Goal: Task Accomplishment & Management: Use online tool/utility

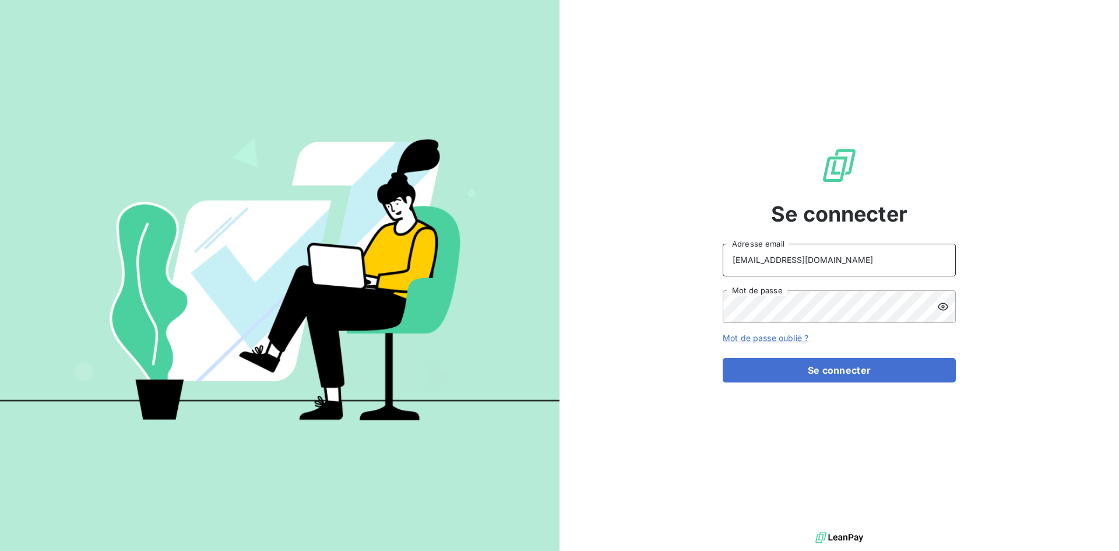
click at [793, 256] on input "[EMAIL_ADDRESS][DOMAIN_NAME]" at bounding box center [838, 260] width 233 height 33
type input "[EMAIL_ADDRESS][DOMAIN_NAME]"
click at [831, 362] on button "Se connecter" at bounding box center [838, 370] width 233 height 24
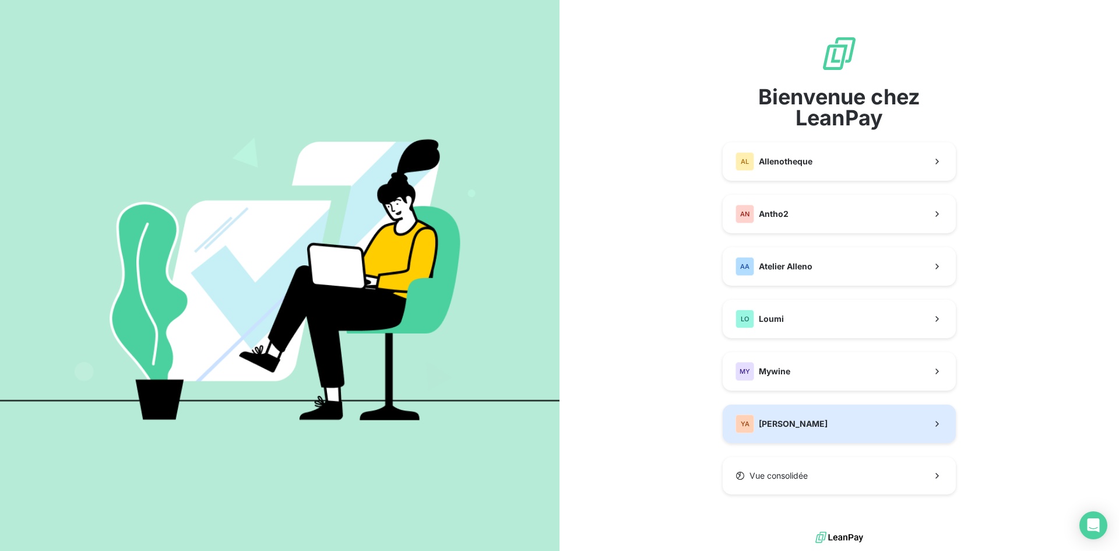
click at [824, 422] on button "YA [PERSON_NAME]" at bounding box center [838, 423] width 233 height 38
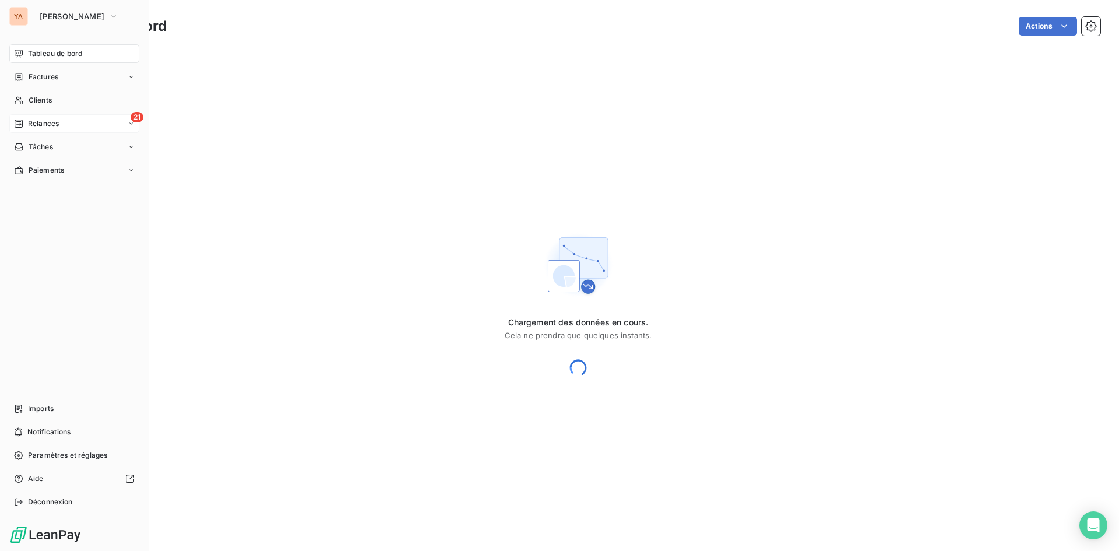
click at [17, 122] on icon at bounding box center [18, 123] width 9 height 9
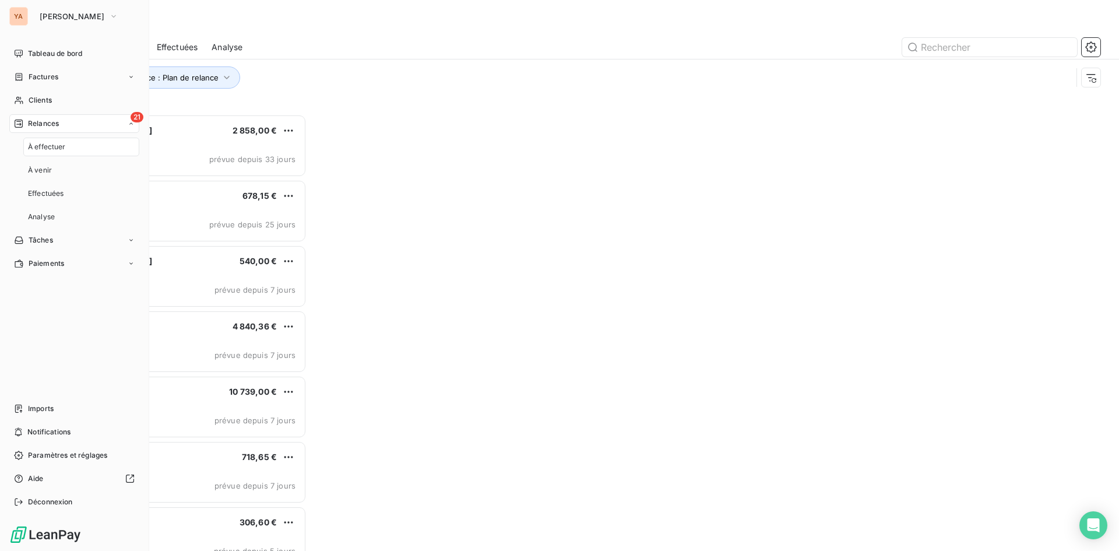
scroll to position [428, 242]
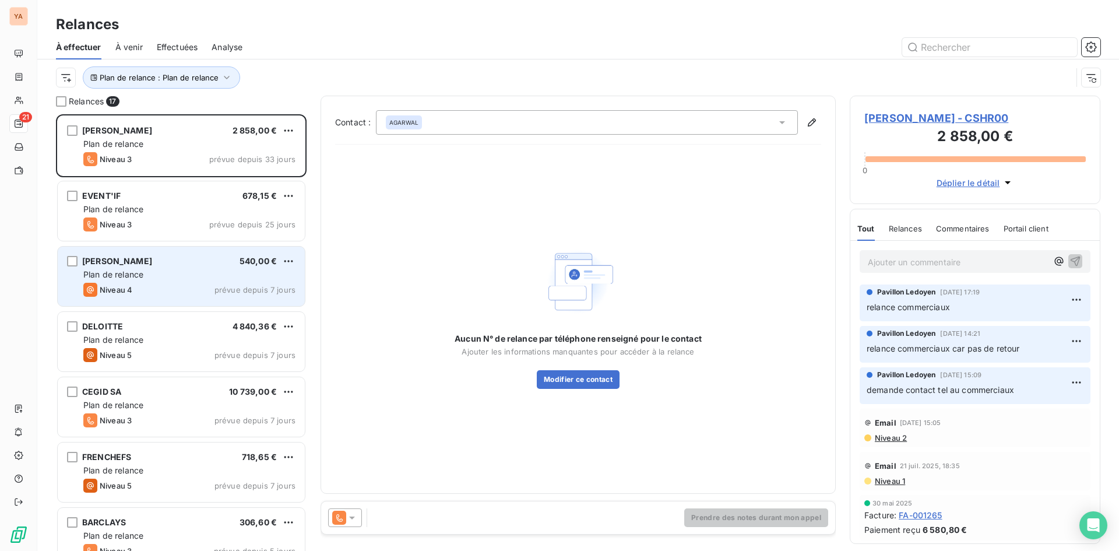
click at [156, 266] on div "[PERSON_NAME] 540,00 €" at bounding box center [189, 261] width 212 height 10
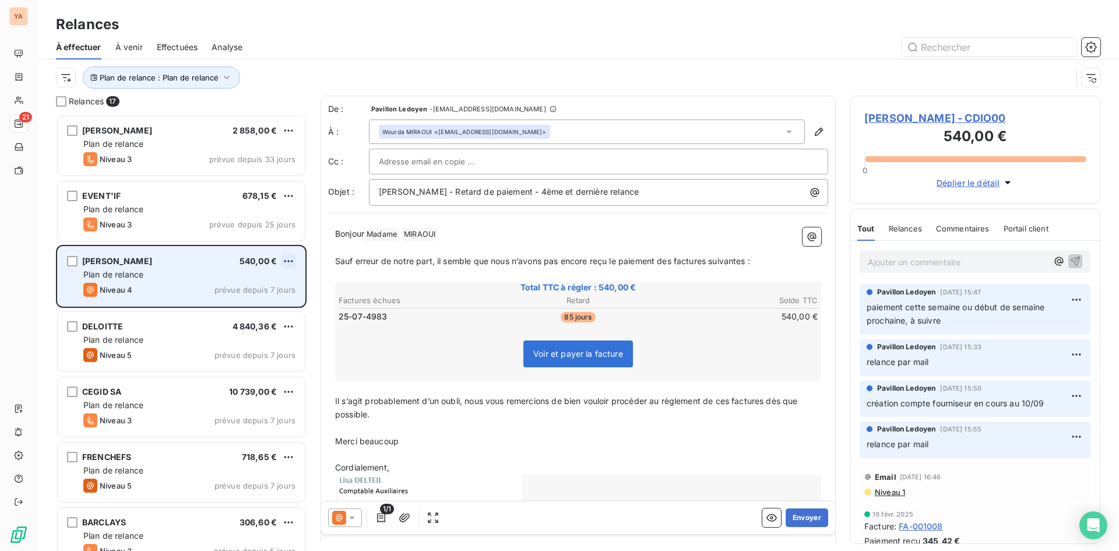
click at [291, 259] on html "YA 21 Relances À effectuer À venir Effectuées Analyse Plan de relance : Plan de…" at bounding box center [559, 275] width 1119 height 551
click at [247, 277] on div "Replanifier cette action" at bounding box center [238, 284] width 104 height 19
select select "9"
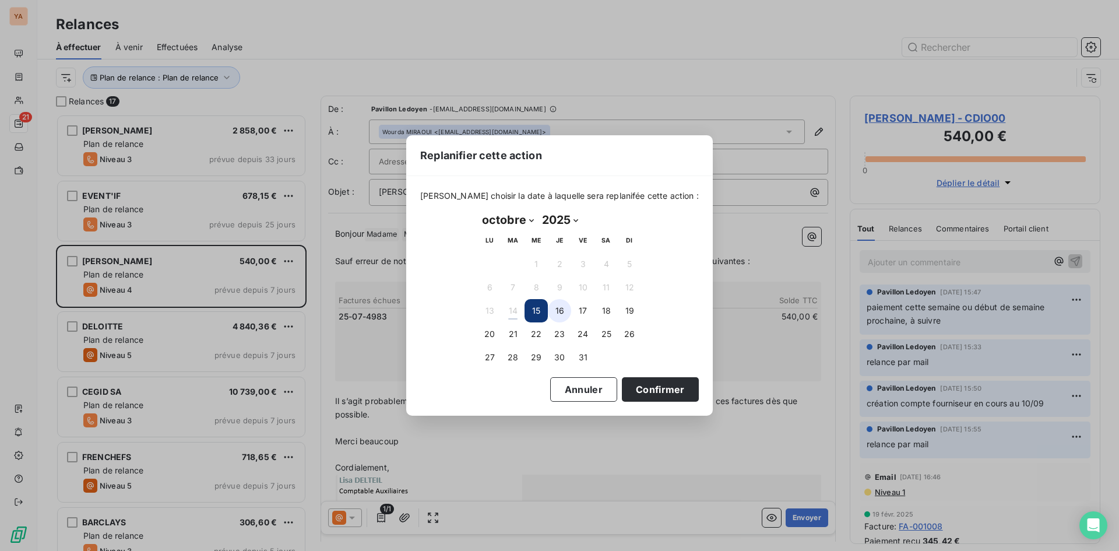
click at [556, 311] on button "16" at bounding box center [559, 310] width 23 height 23
click at [622, 390] on button "Confirmer" at bounding box center [660, 389] width 77 height 24
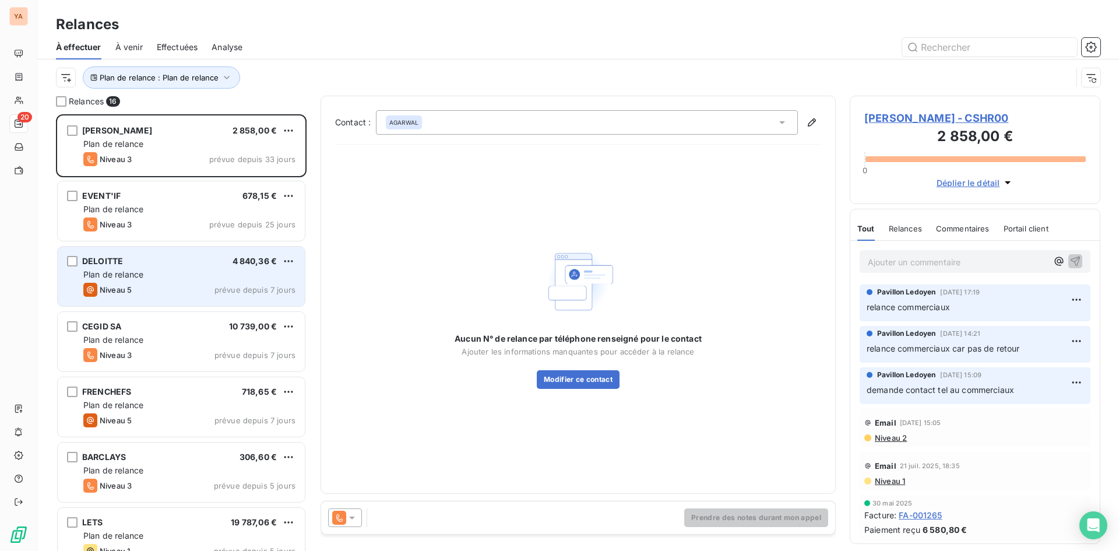
click at [161, 270] on div "Plan de relance" at bounding box center [189, 275] width 212 height 12
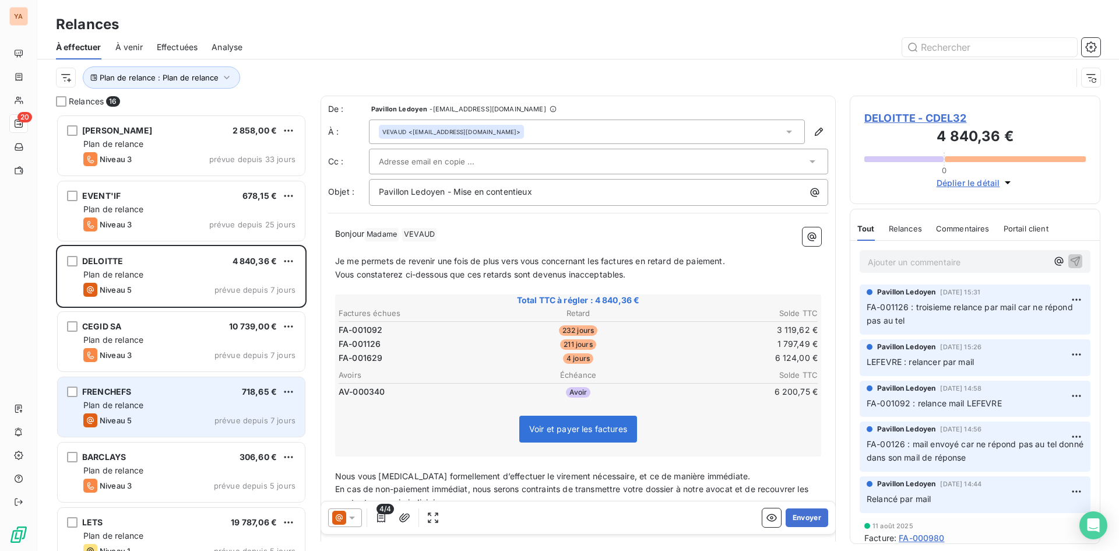
click at [159, 404] on div "Plan de relance" at bounding box center [189, 405] width 212 height 12
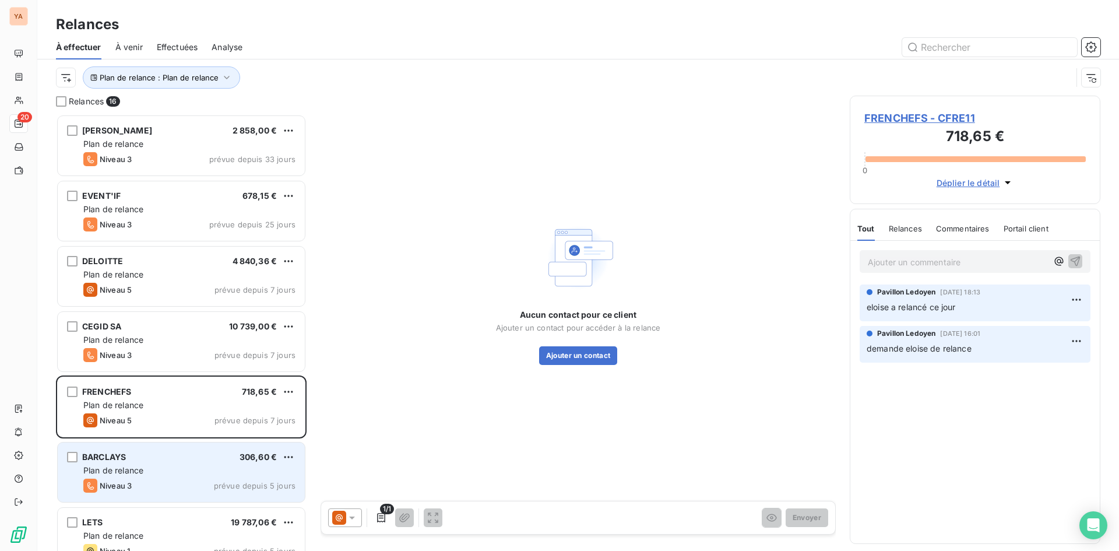
click at [159, 456] on div "BARCLAYS 306,60 €" at bounding box center [189, 456] width 212 height 10
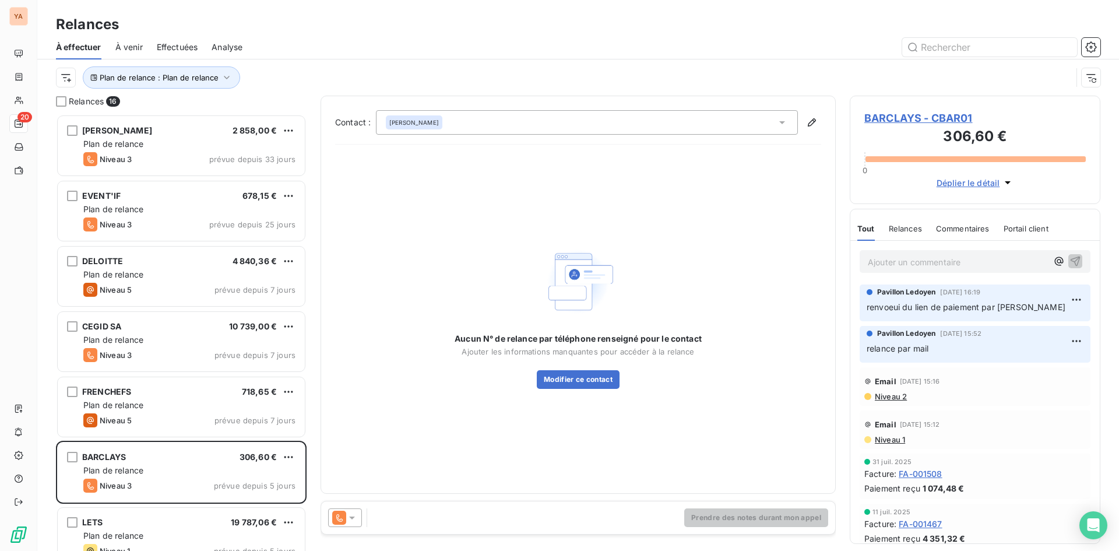
click at [898, 262] on p "Ajouter un commentaire ﻿" at bounding box center [956, 262] width 179 height 15
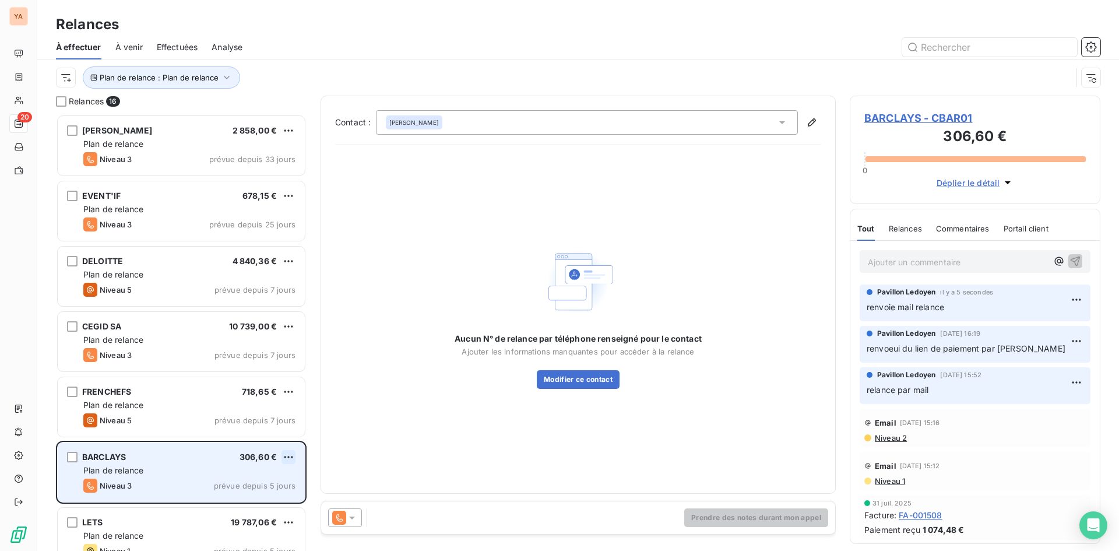
click at [285, 457] on html "YA 20 Relances À effectuer À venir Effectuées Analyse Plan de relance : Plan de…" at bounding box center [559, 275] width 1119 height 551
click at [248, 479] on div "Replanifier cette action" at bounding box center [238, 480] width 104 height 19
select select "9"
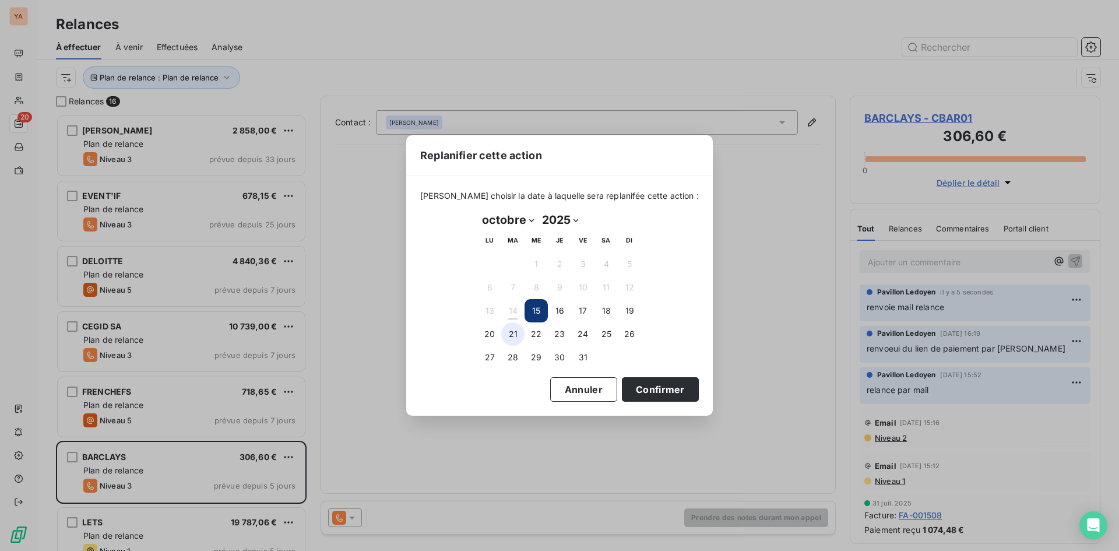
click at [514, 334] on button "21" at bounding box center [512, 333] width 23 height 23
click at [647, 389] on button "Confirmer" at bounding box center [660, 389] width 77 height 24
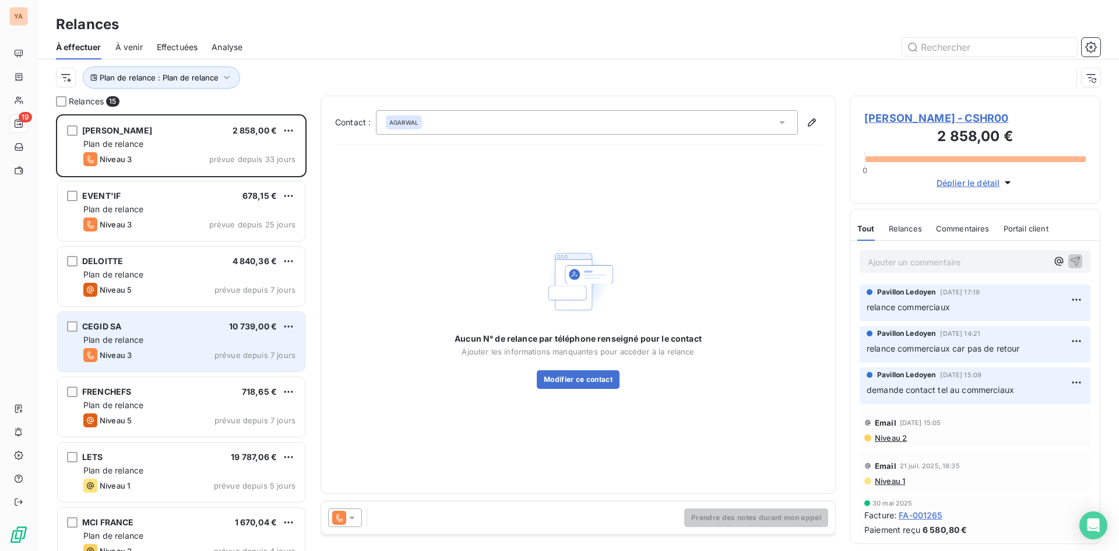
click at [161, 338] on div "Plan de relance" at bounding box center [189, 340] width 212 height 12
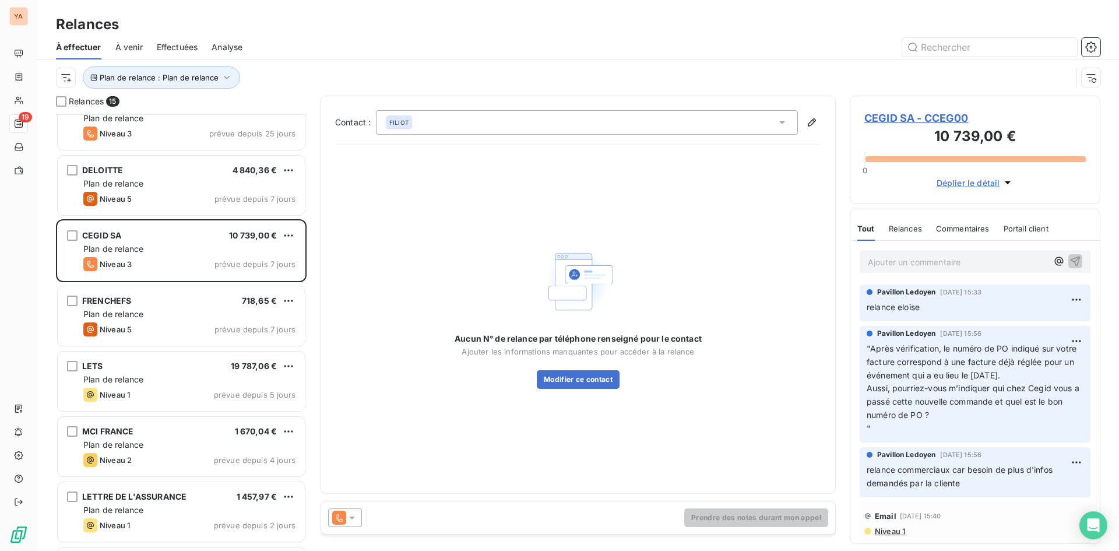
scroll to position [117, 0]
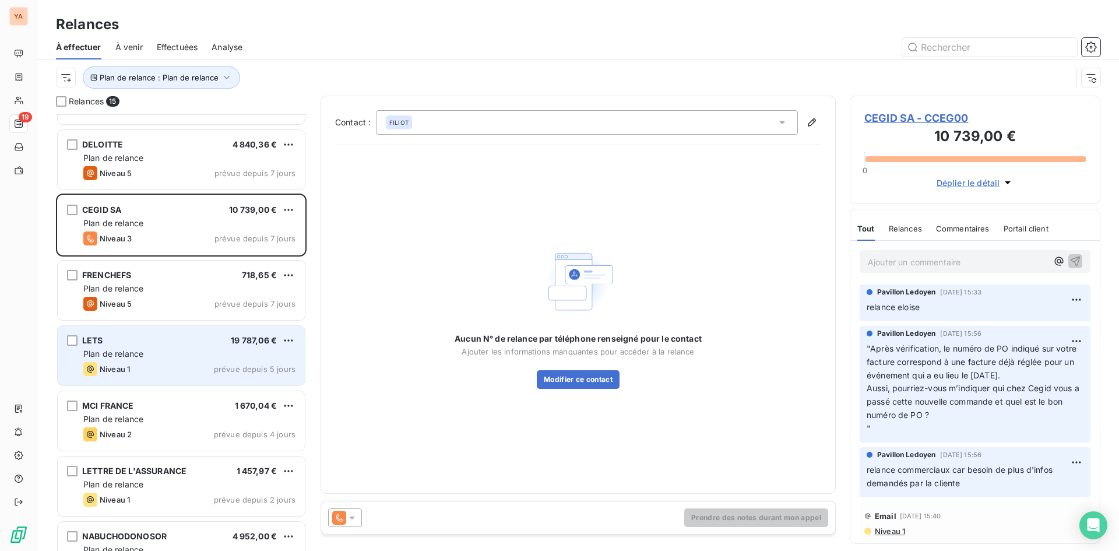
click at [161, 336] on div "LETS 19 787,06 €" at bounding box center [189, 340] width 212 height 10
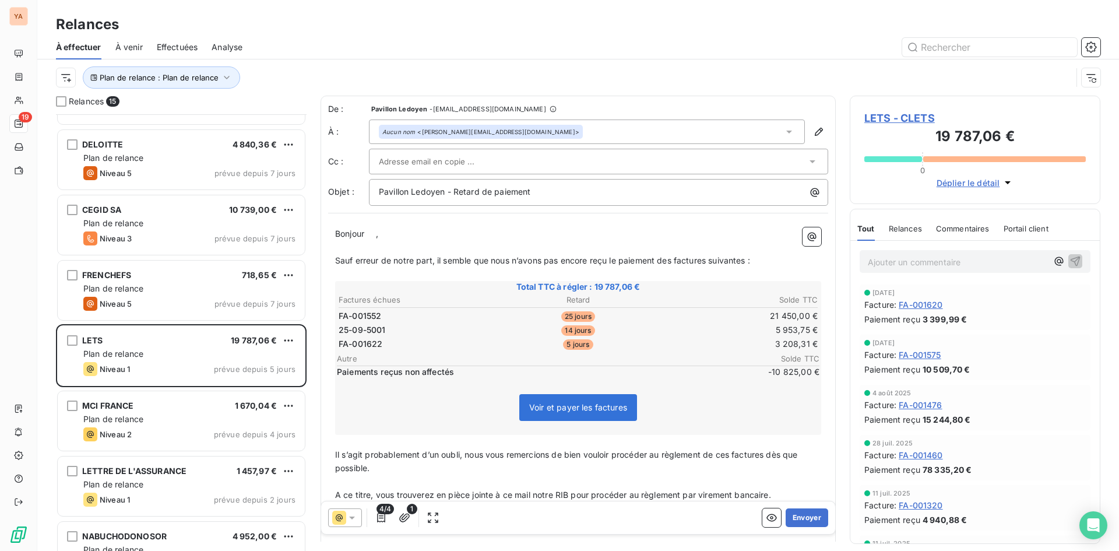
click at [364, 231] on span "Bonjour" at bounding box center [349, 233] width 29 height 10
click at [400, 242] on p "﻿" at bounding box center [578, 247] width 486 height 13
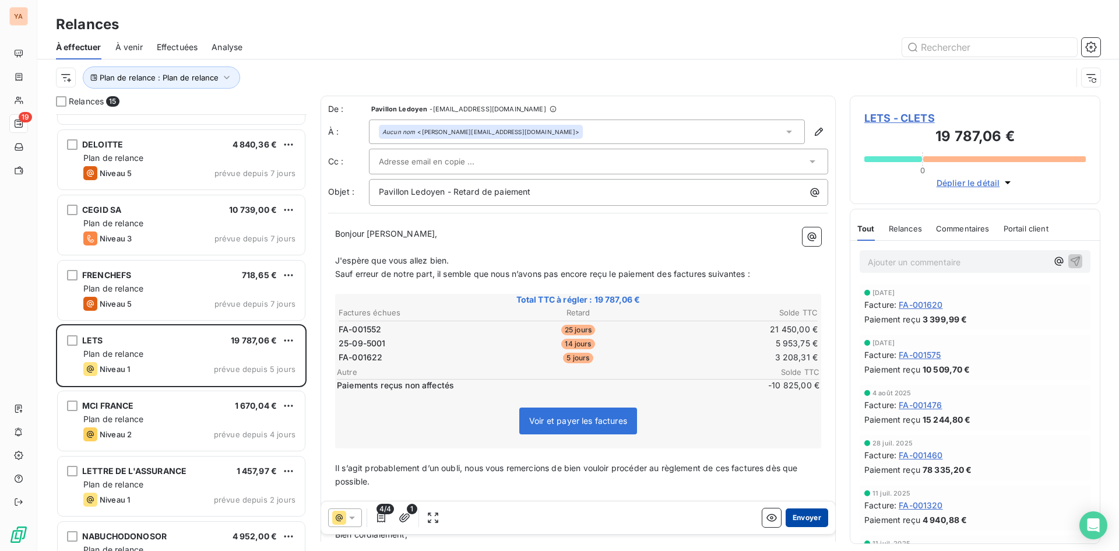
click at [793, 513] on button "Envoyer" at bounding box center [806, 517] width 43 height 19
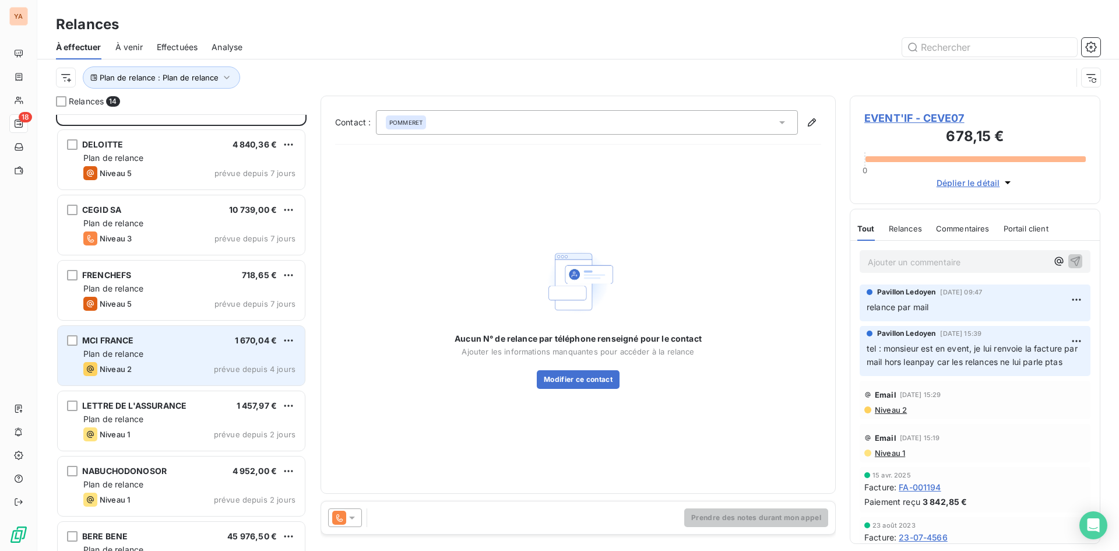
click at [181, 350] on div "Plan de relance" at bounding box center [189, 354] width 212 height 12
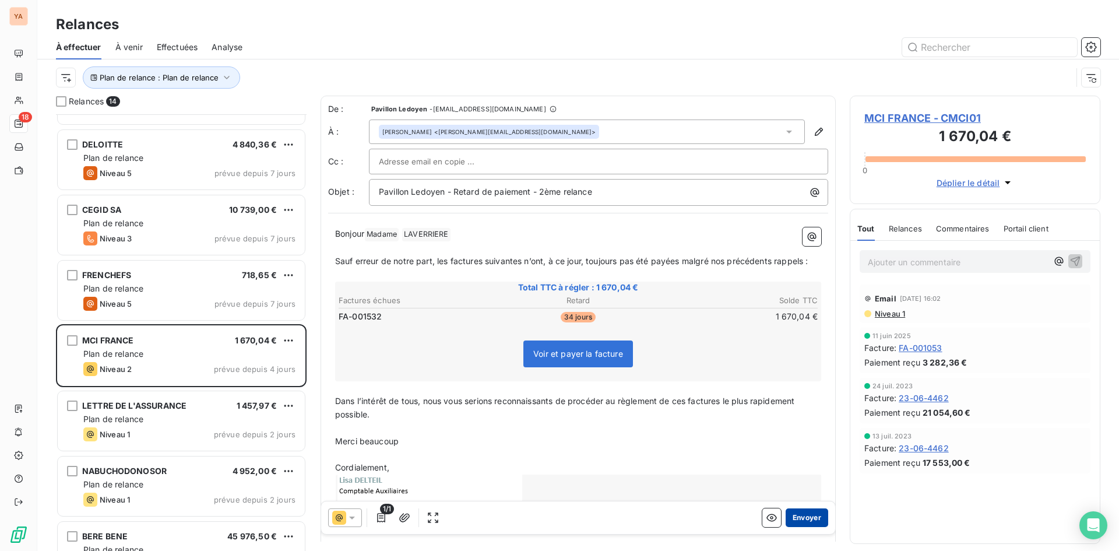
click at [792, 513] on button "Envoyer" at bounding box center [806, 517] width 43 height 19
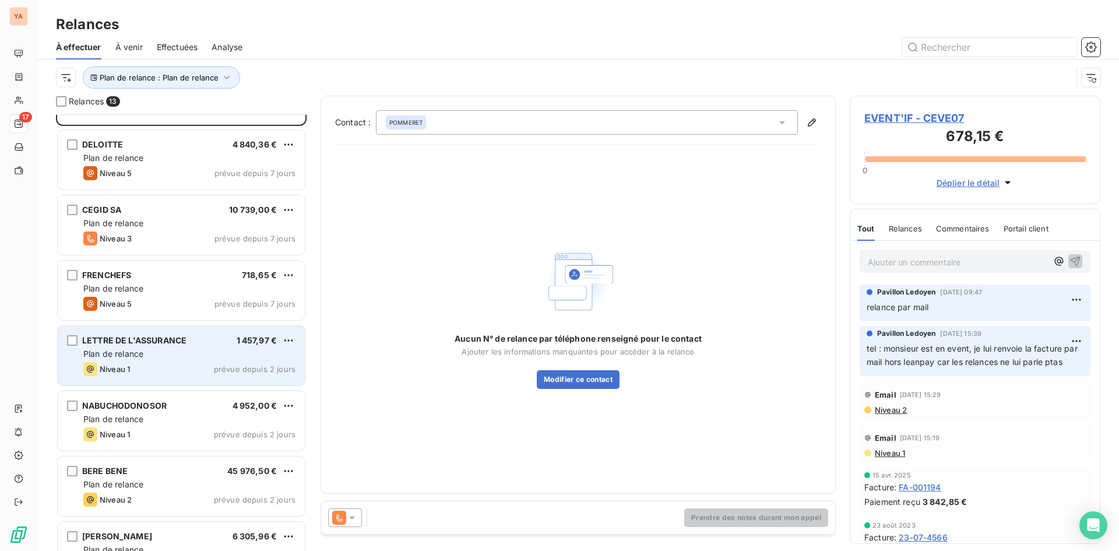
click at [153, 348] on div "Plan de relance" at bounding box center [189, 354] width 212 height 12
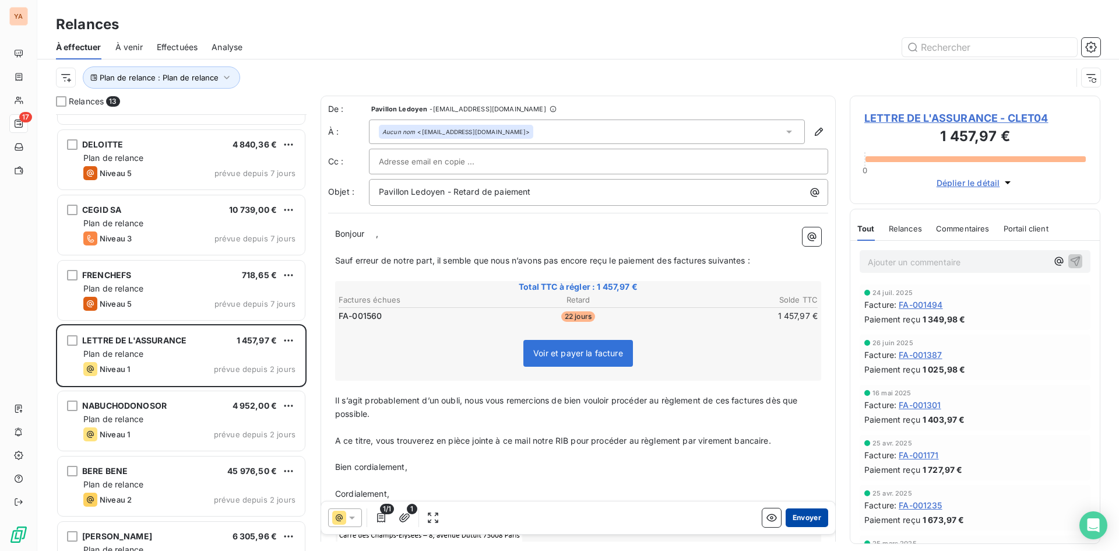
click at [803, 514] on button "Envoyer" at bounding box center [806, 517] width 43 height 19
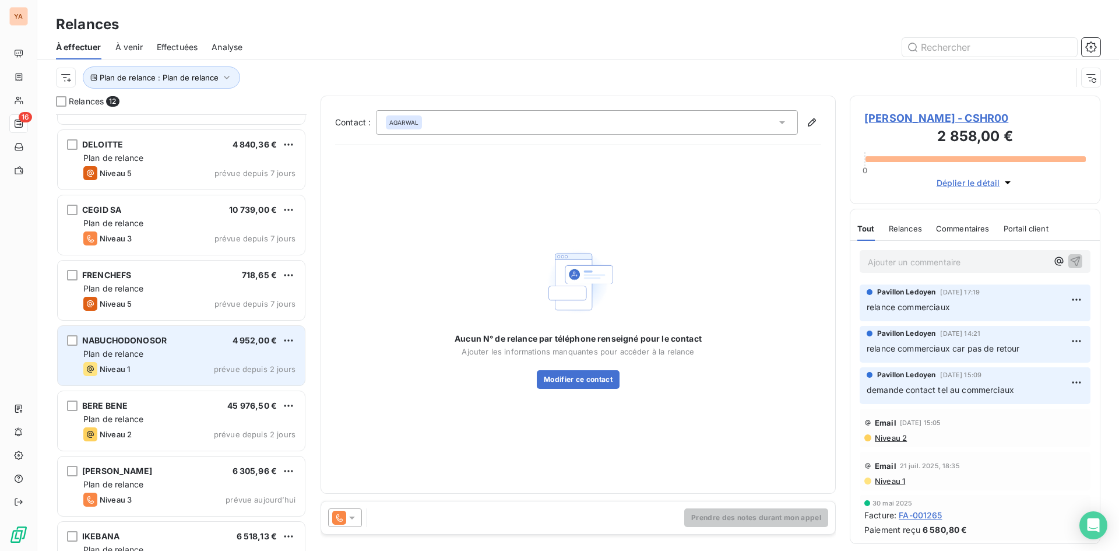
click at [184, 358] on div "Plan de relance" at bounding box center [189, 354] width 212 height 12
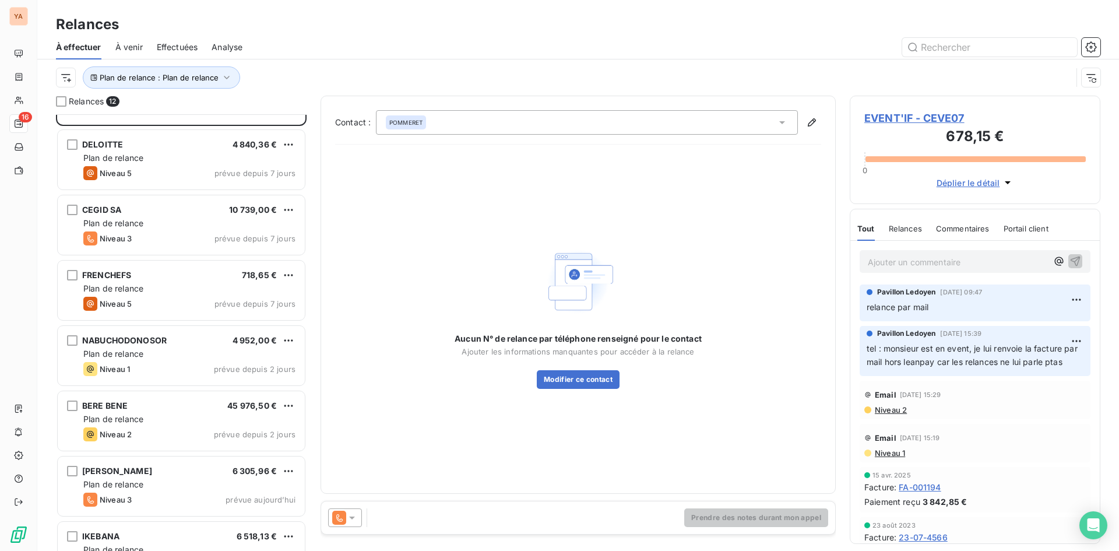
click at [781, 123] on icon at bounding box center [782, 122] width 6 height 3
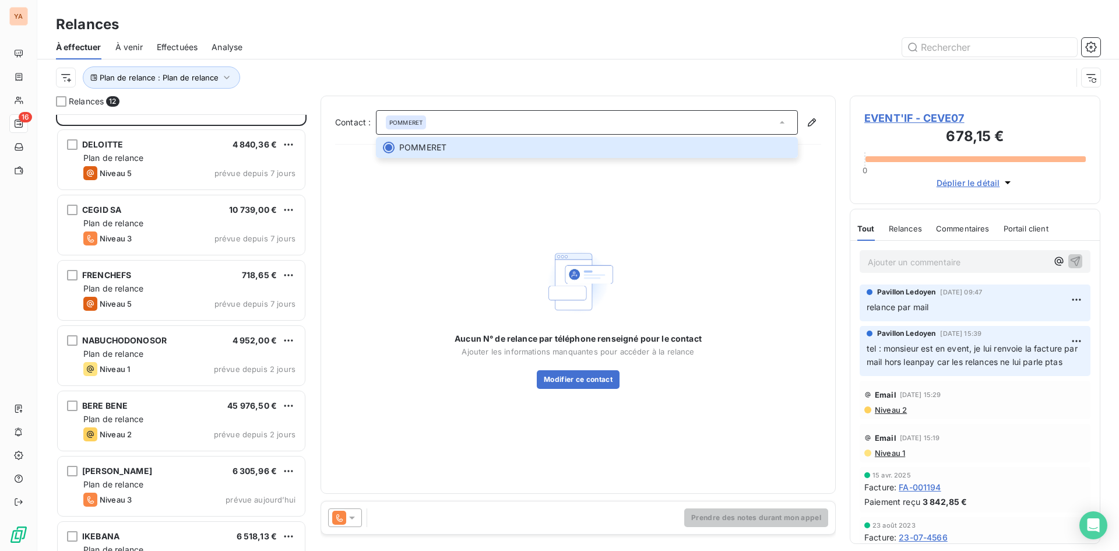
click at [352, 517] on icon at bounding box center [352, 517] width 6 height 3
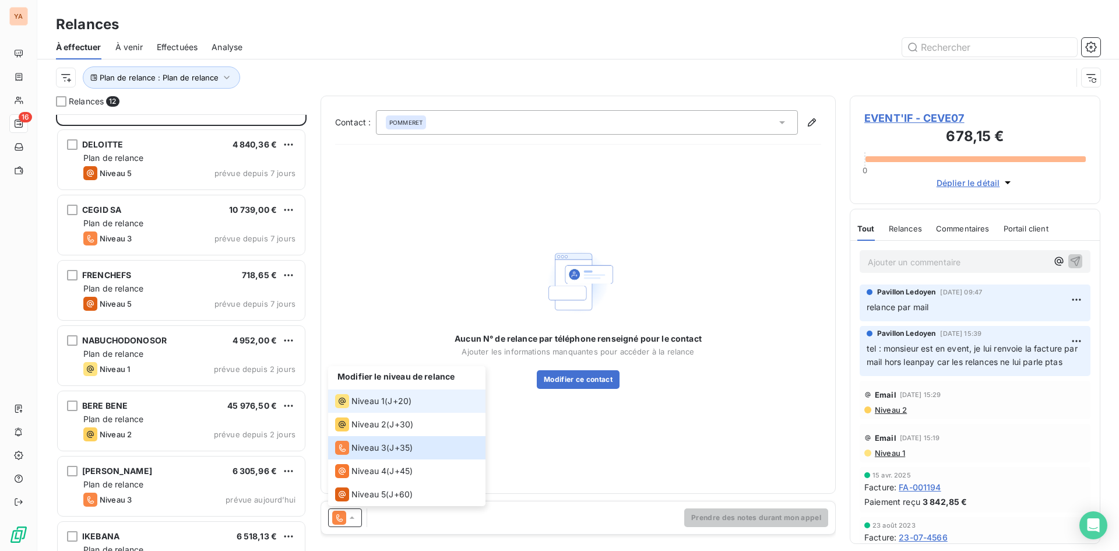
click at [372, 398] on span "Niveau 1" at bounding box center [367, 401] width 33 height 12
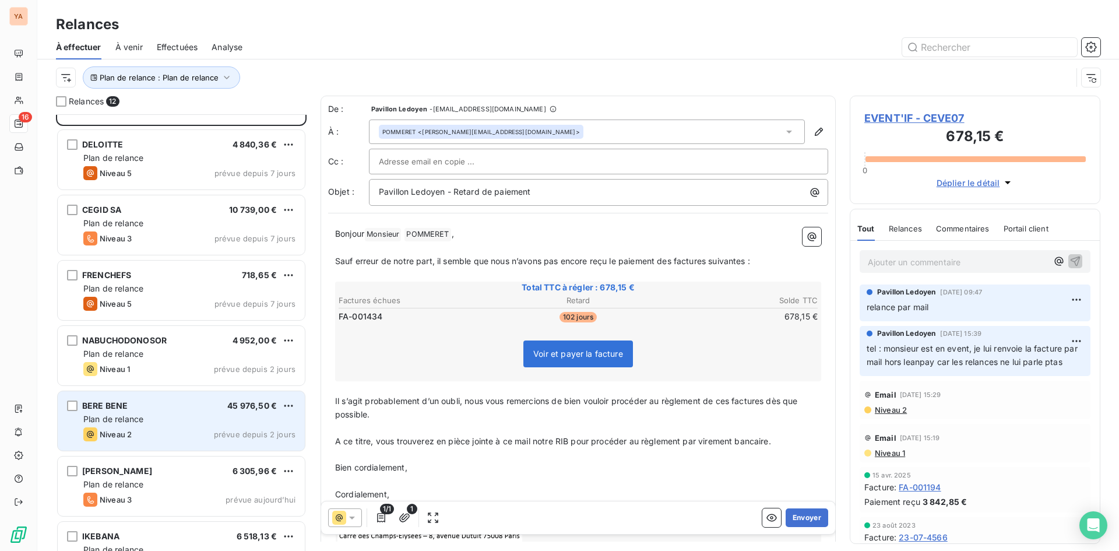
click at [163, 414] on div "Plan de relance" at bounding box center [189, 419] width 212 height 12
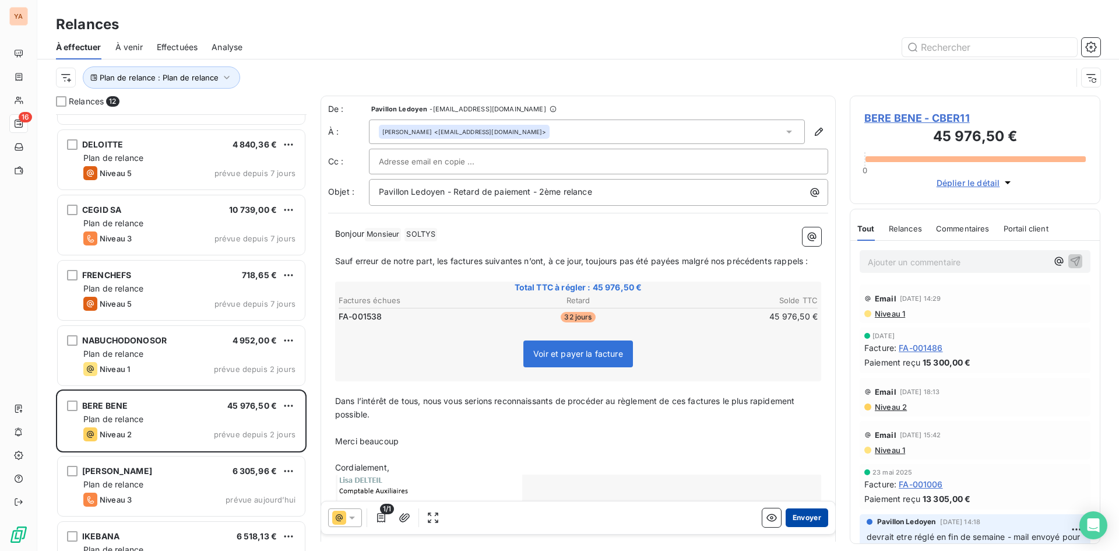
click at [791, 514] on button "Envoyer" at bounding box center [806, 517] width 43 height 19
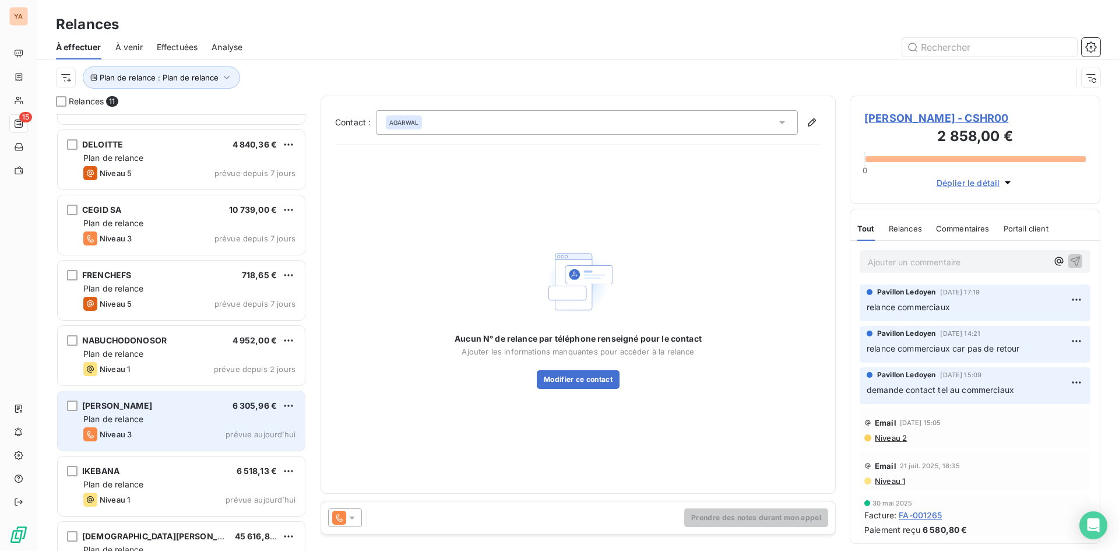
click at [152, 421] on div "Plan de relance" at bounding box center [189, 419] width 212 height 12
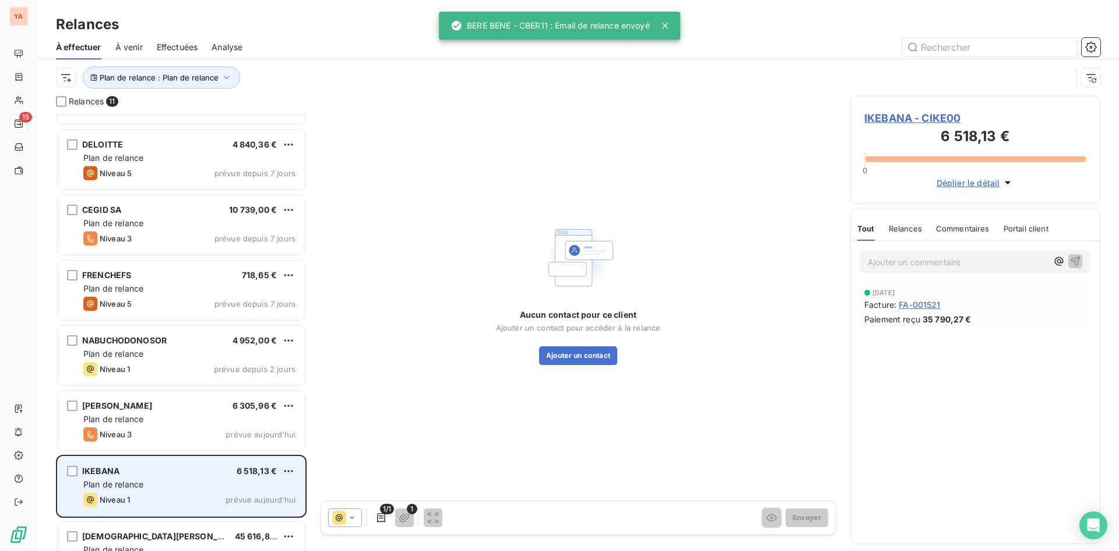
click at [162, 464] on div "IKEBANA 6 518,13 € Plan de relance Niveau 1 prévue [DATE]" at bounding box center [181, 485] width 247 height 59
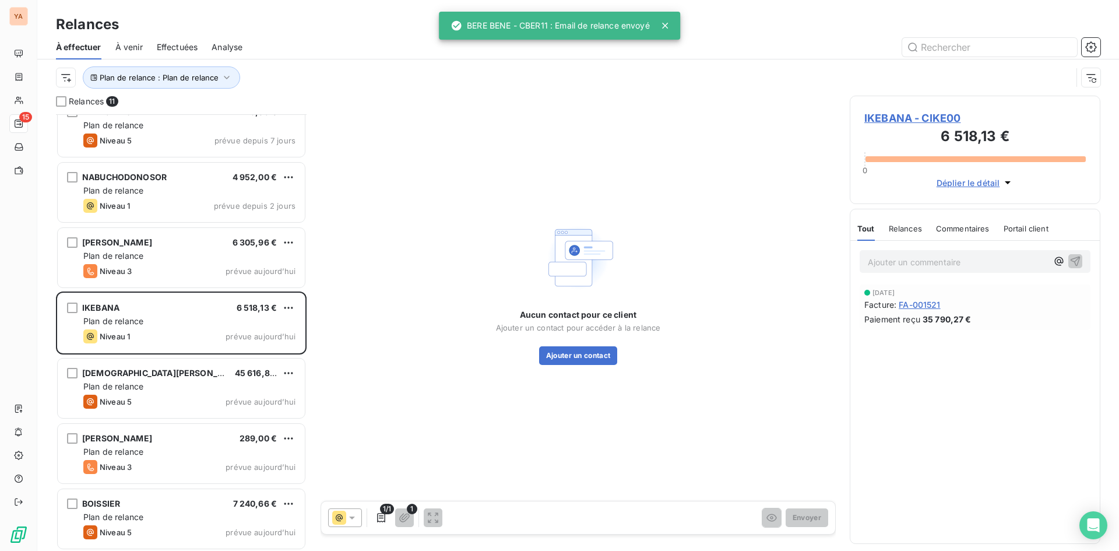
scroll to position [282, 0]
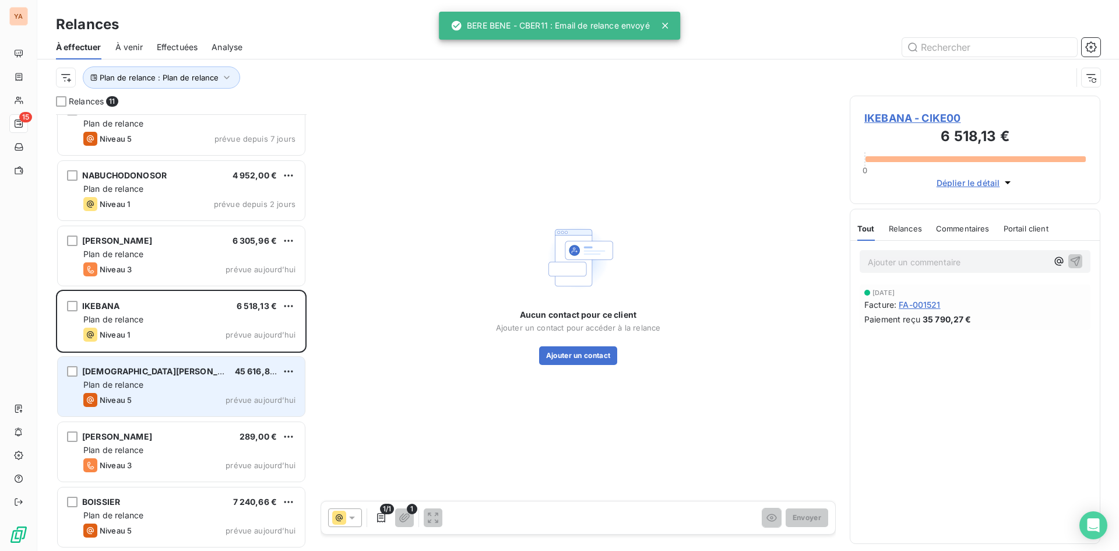
click at [157, 390] on div "Plan de relance" at bounding box center [189, 385] width 212 height 12
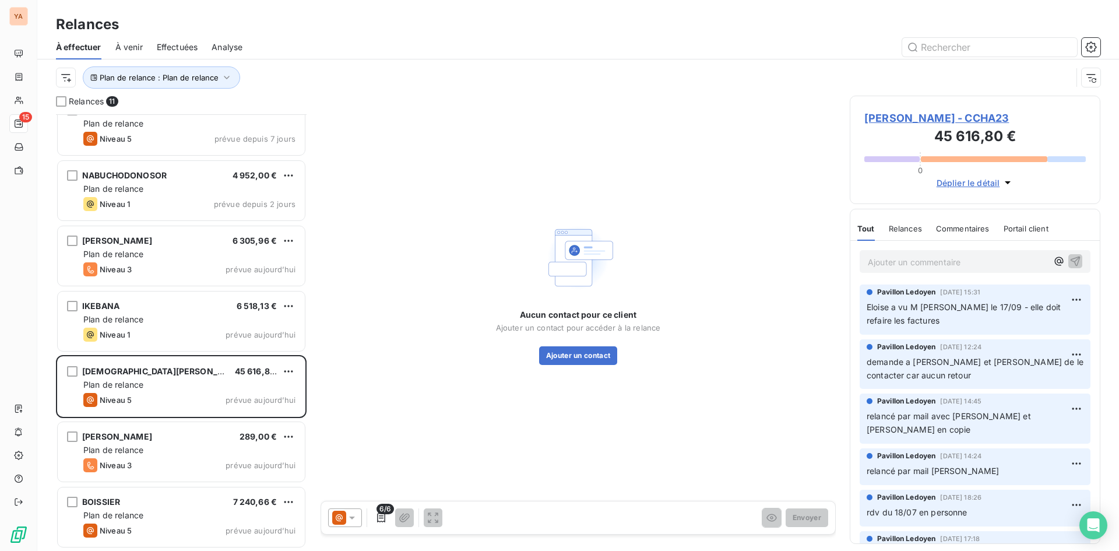
click at [933, 269] on div "Ajouter un commentaire ﻿" at bounding box center [974, 261] width 231 height 23
click at [919, 258] on p "Ajouter un commentaire ﻿" at bounding box center [956, 262] width 179 height 15
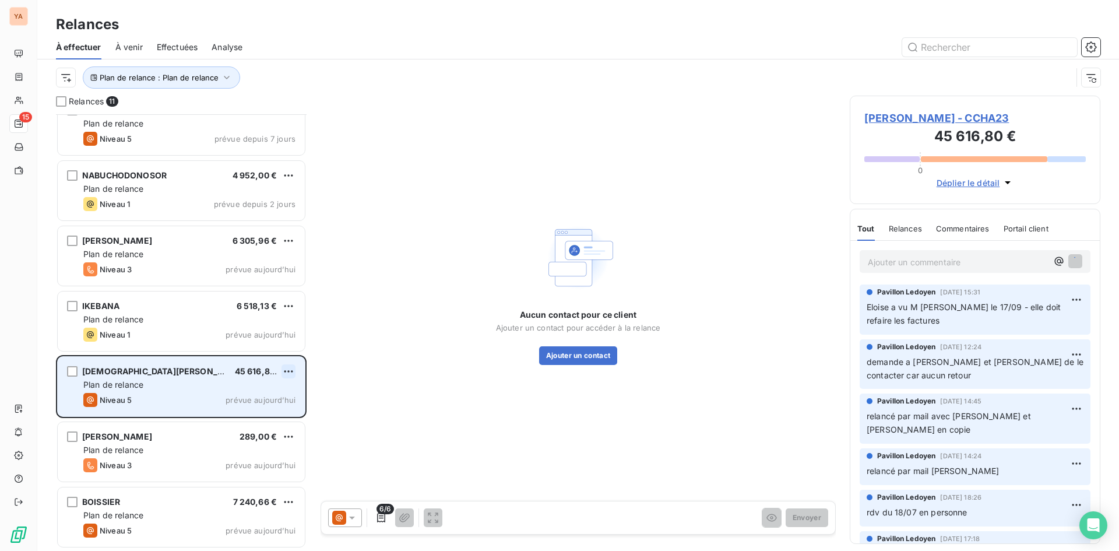
click at [283, 371] on html "YA 15 Relances À effectuer À venir Effectuées Analyse Plan de relance : Plan de…" at bounding box center [559, 275] width 1119 height 551
click at [250, 392] on div "Replanifier cette action" at bounding box center [238, 394] width 104 height 19
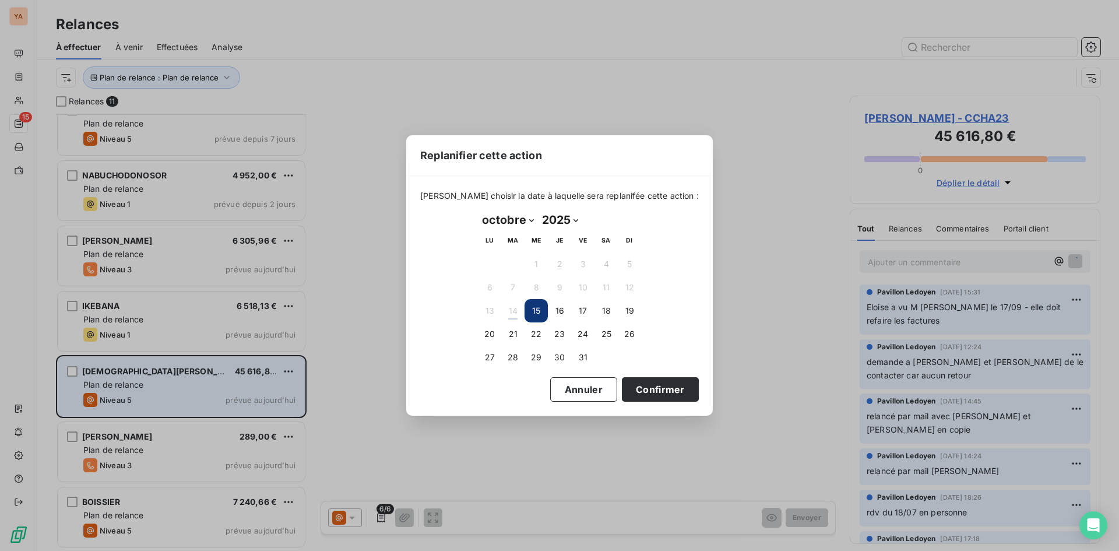
click at [531, 218] on select "janvier février mars avril mai juin juillet août septembre octobre novembre déc…" at bounding box center [508, 219] width 60 height 19
select select "11"
click at [478, 210] on select "janvier février mars avril mai juin juillet août septembre octobre novembre déc…" at bounding box center [508, 219] width 60 height 19
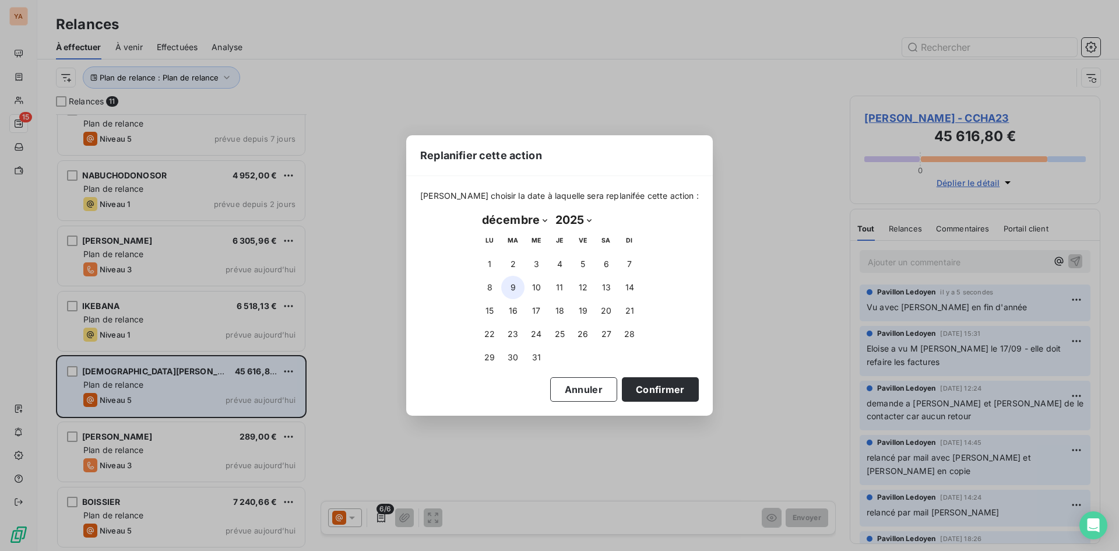
click at [514, 285] on button "9" at bounding box center [512, 287] width 23 height 23
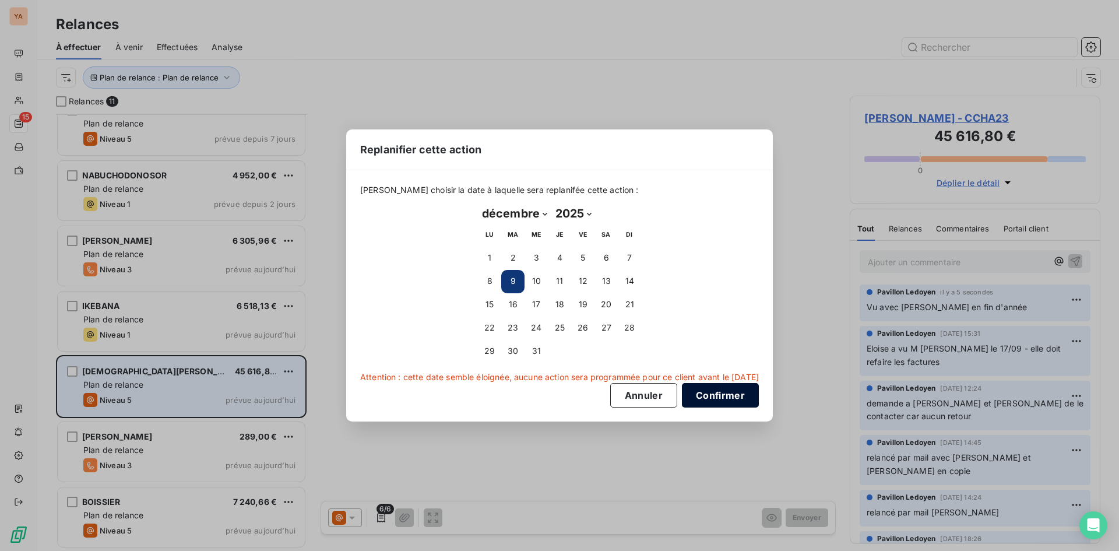
click at [719, 395] on button "Confirmer" at bounding box center [720, 395] width 77 height 24
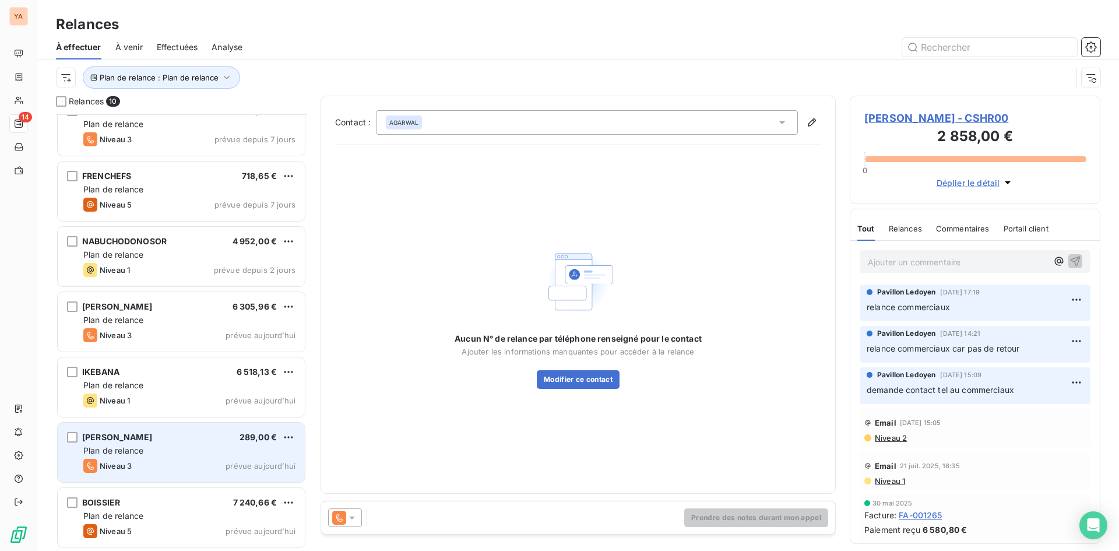
scroll to position [217, 0]
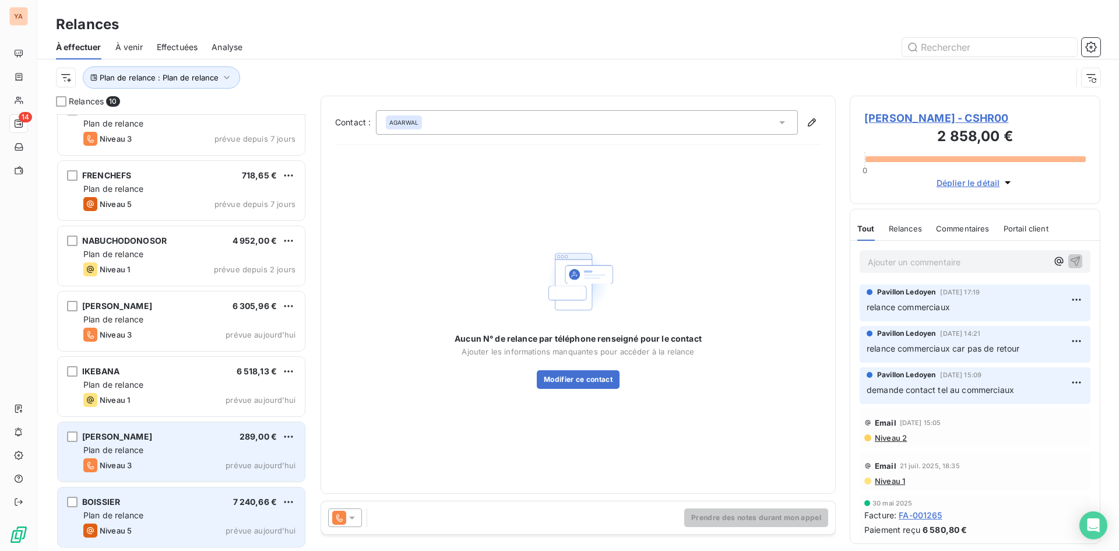
click at [151, 528] on div "Niveau 5 prévue aujourd’hui" at bounding box center [189, 530] width 212 height 14
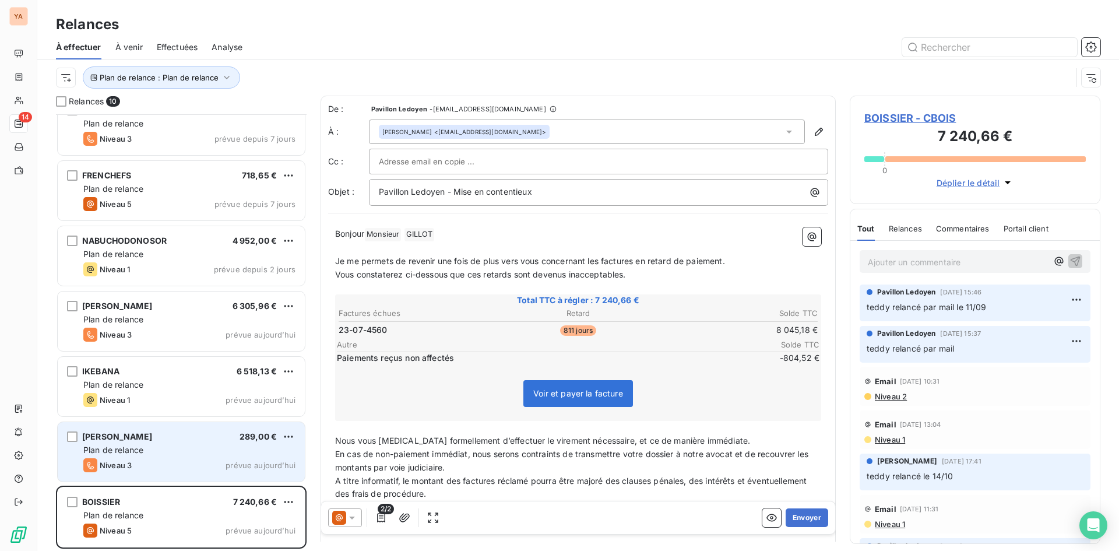
click at [160, 457] on div "[PERSON_NAME] 289,00 € Plan de relance Niveau 3 prévue [DATE]" at bounding box center [181, 451] width 247 height 59
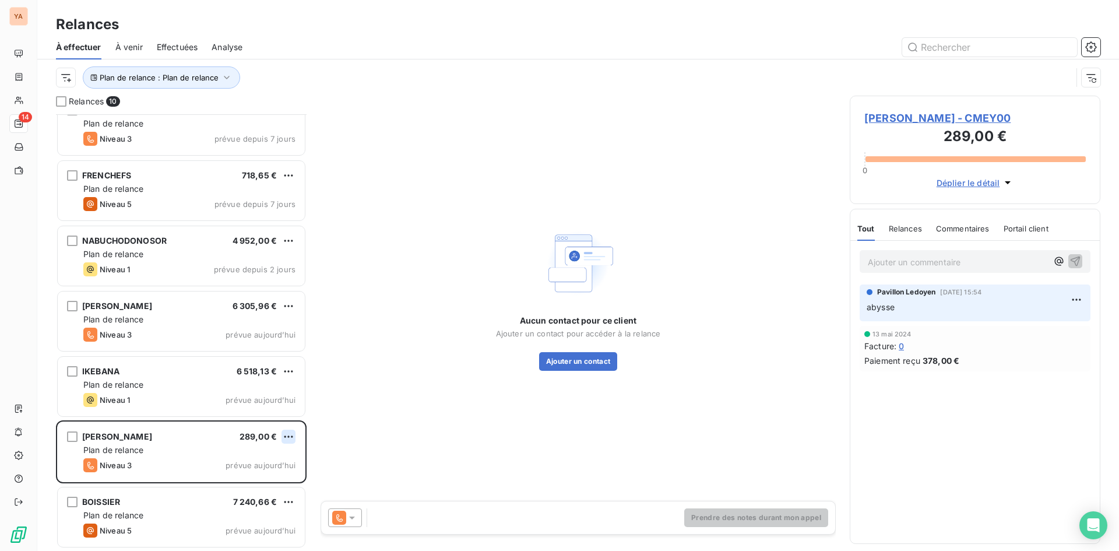
click at [290, 435] on html "YA 14 Relances À effectuer À venir Effectuées Analyse Plan de relance : Plan de…" at bounding box center [559, 275] width 1119 height 551
click at [231, 485] on div "Passer cette action" at bounding box center [238, 480] width 104 height 19
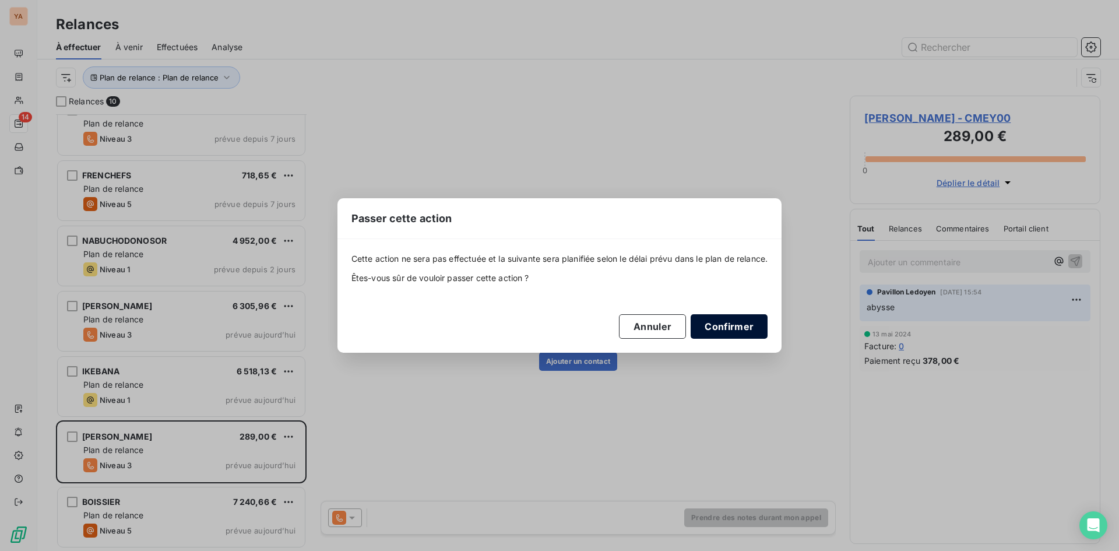
click at [734, 320] on button "Confirmer" at bounding box center [728, 326] width 77 height 24
